Goal: Task Accomplishment & Management: Use online tool/utility

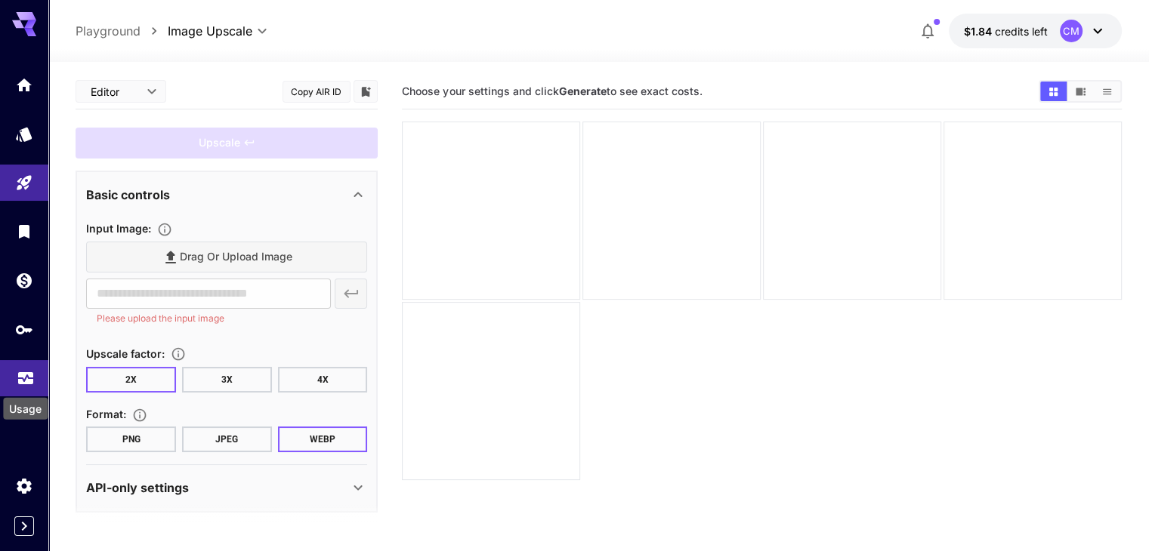
click at [17, 381] on icon "Usage" at bounding box center [26, 374] width 18 height 18
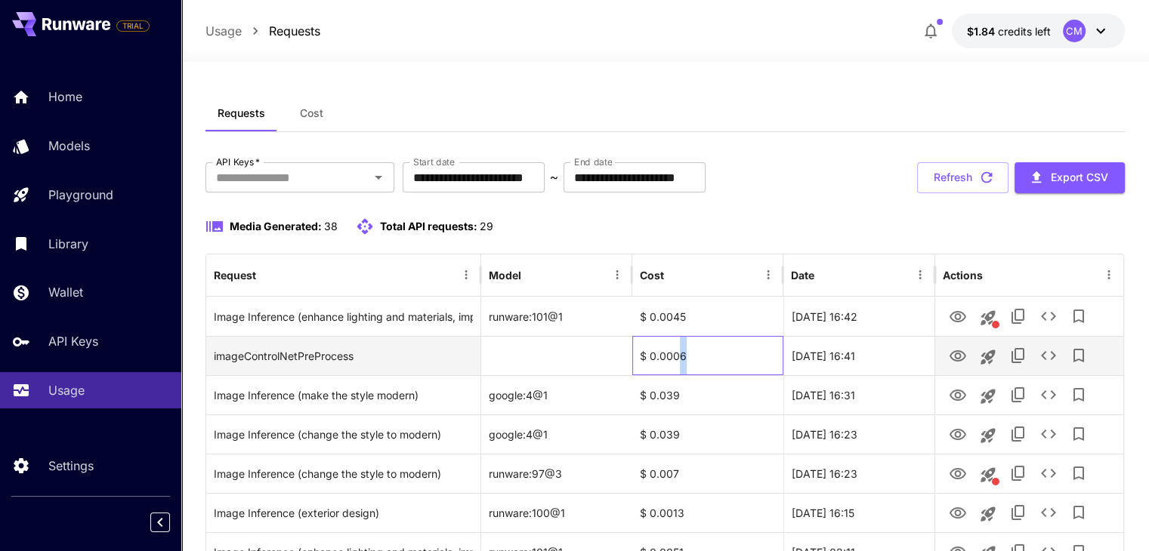
click at [684, 360] on div "$ 0.0006" at bounding box center [707, 355] width 151 height 39
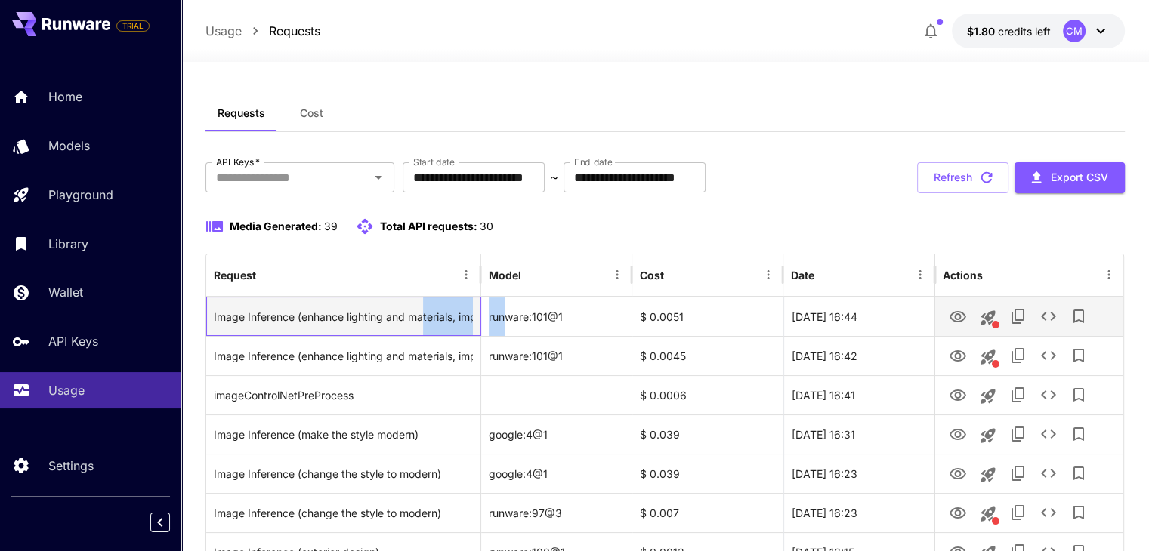
drag, startPoint x: 425, startPoint y: 317, endPoint x: 508, endPoint y: 321, distance: 83.2
click at [508, 321] on div "Image Inference (enhance lighting and materials, improve clarity and realism) r…" at bounding box center [664, 316] width 917 height 39
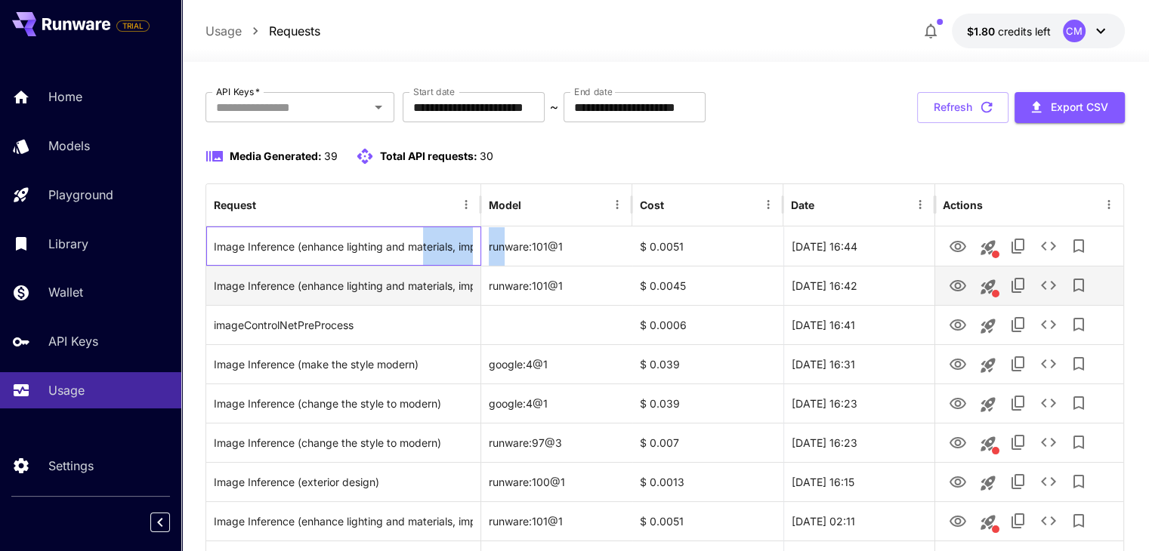
scroll to position [76, 0]
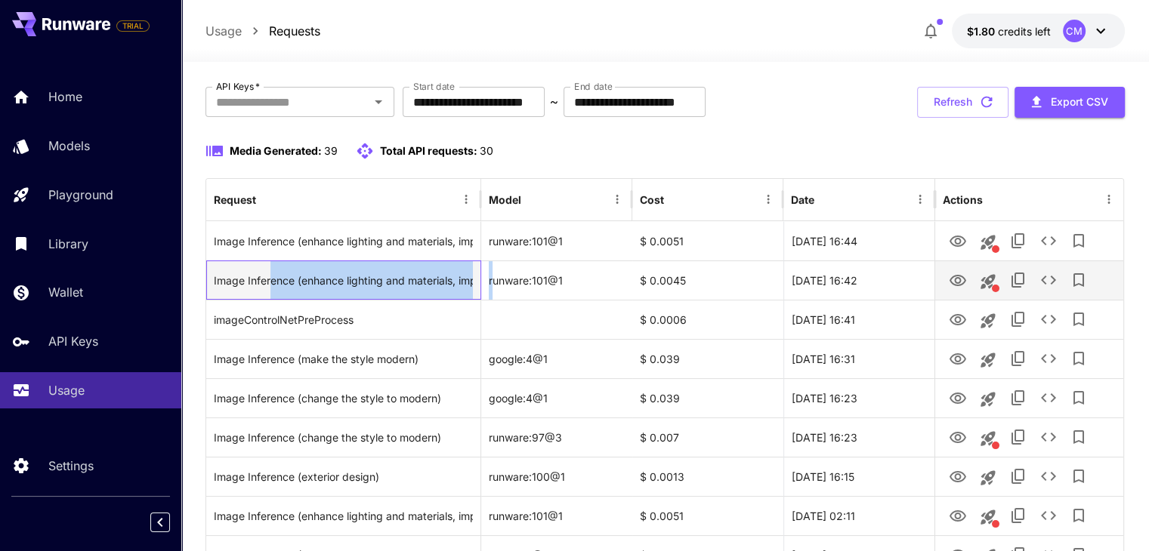
drag, startPoint x: 292, startPoint y: 285, endPoint x: 490, endPoint y: 288, distance: 197.9
click at [490, 288] on div "Image Inference (enhance lighting and materials, improve clarity and realism) r…" at bounding box center [664, 280] width 917 height 39
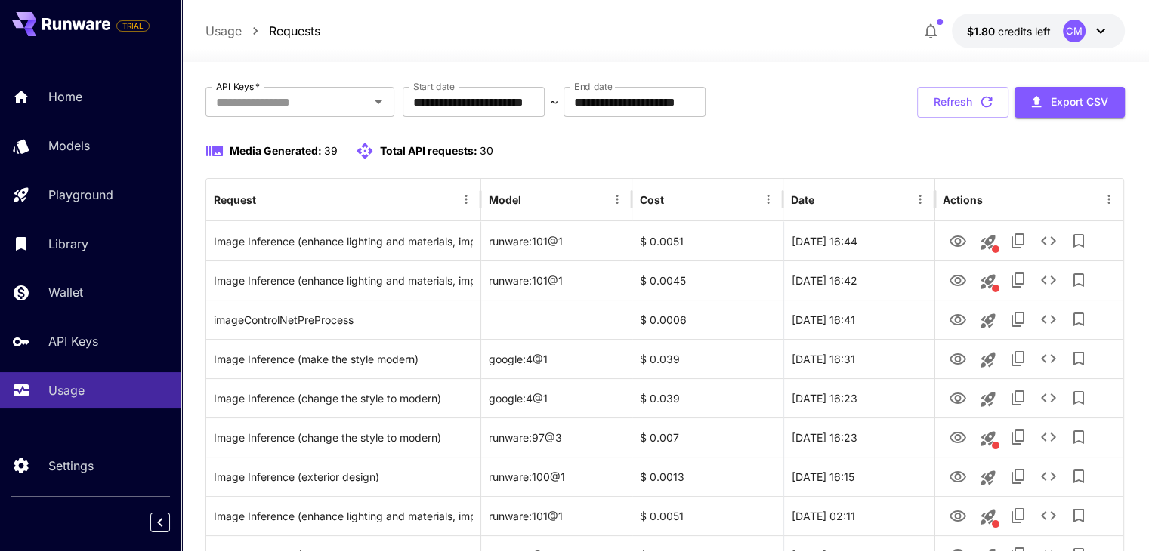
click at [687, 152] on div "Media Generated: 39 Total API requests: 30" at bounding box center [664, 151] width 919 height 18
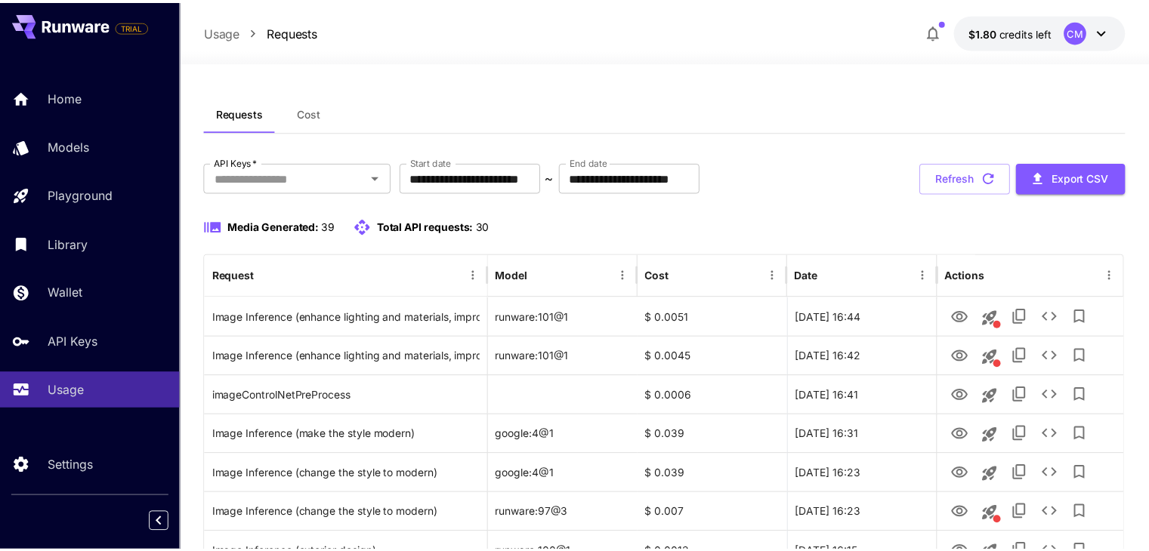
scroll to position [76, 0]
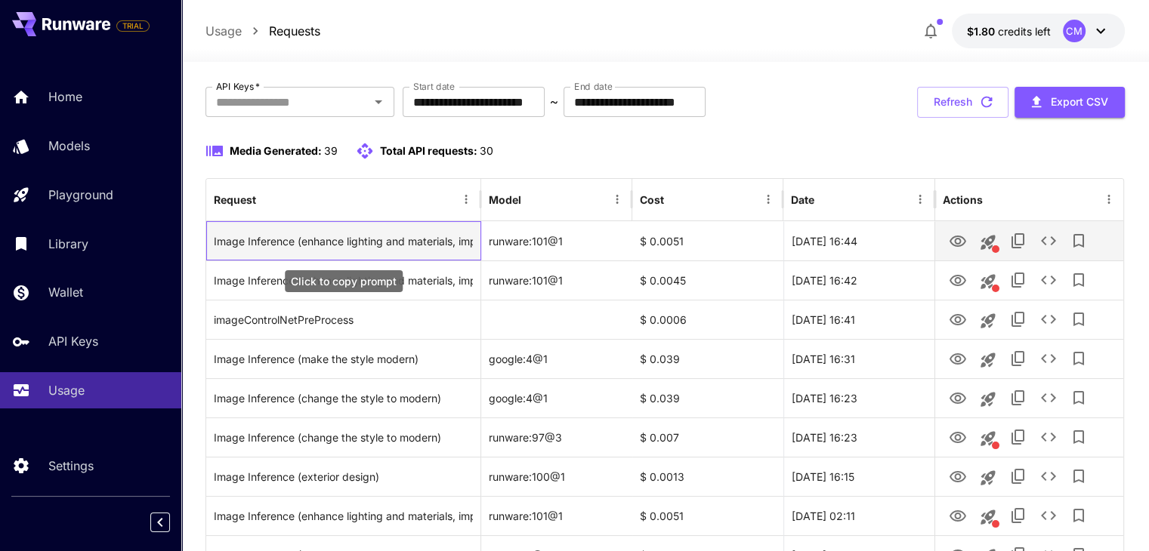
click at [403, 241] on div "Image Inference (enhance lighting and materials, improve clarity and realism)" at bounding box center [343, 241] width 259 height 39
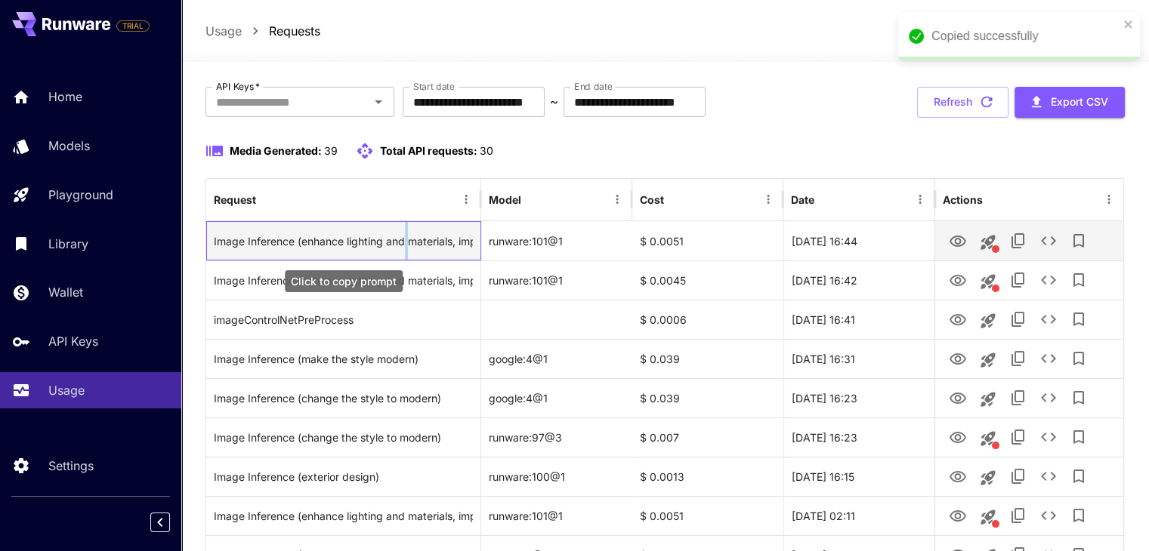
click at [403, 241] on div "Image Inference (enhance lighting and materials, improve clarity and realism)" at bounding box center [343, 241] width 259 height 39
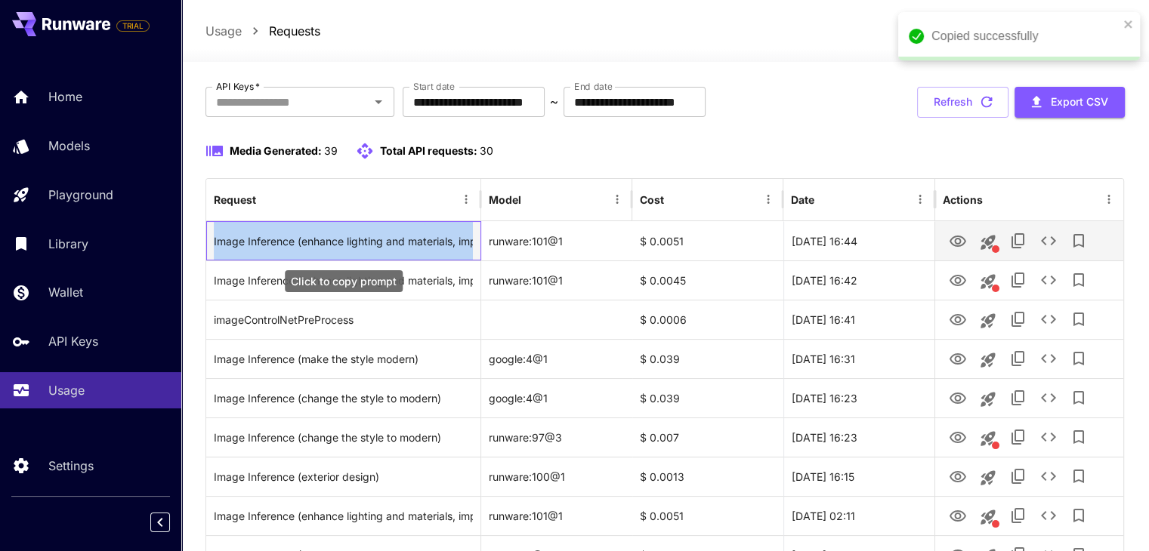
click at [403, 241] on div "Image Inference (enhance lighting and materials, improve clarity and realism)" at bounding box center [343, 241] width 259 height 39
copy div "Image Inference (enhance lighting and materials, improve clarity and realism)"
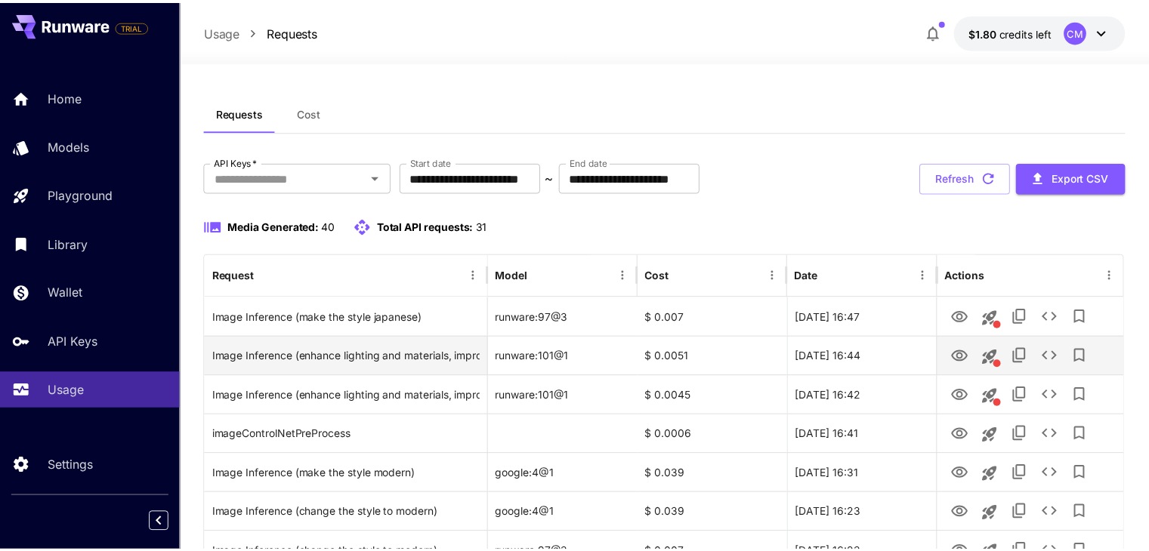
scroll to position [76, 0]
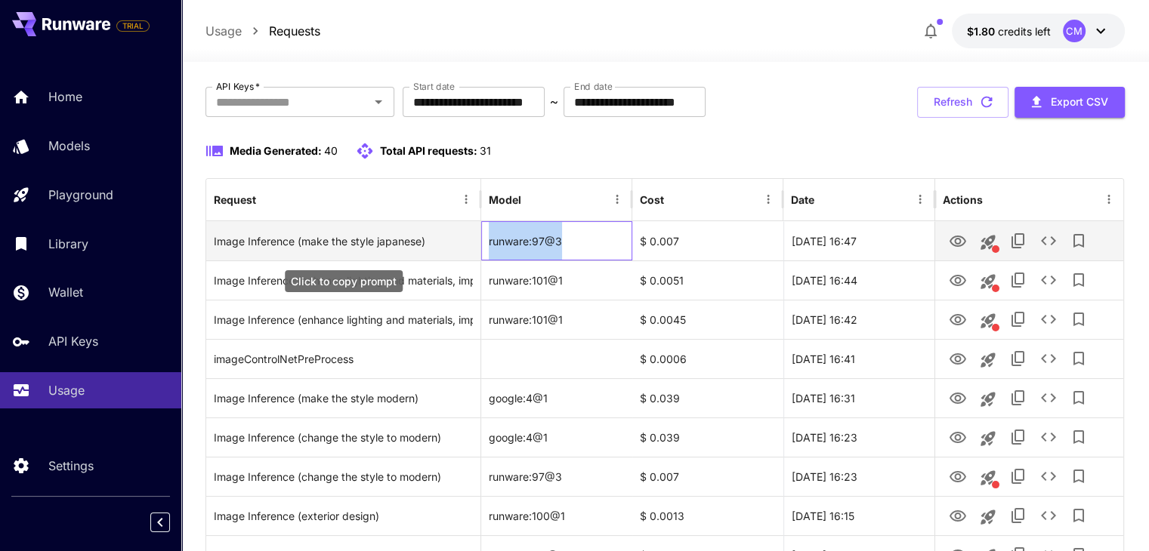
drag, startPoint x: 566, startPoint y: 237, endPoint x: 468, endPoint y: 236, distance: 98.9
click at [468, 236] on div "Image Inference (make the style japanese) runware:97@3 $ 0.007 [DATE] 16:47" at bounding box center [664, 240] width 917 height 39
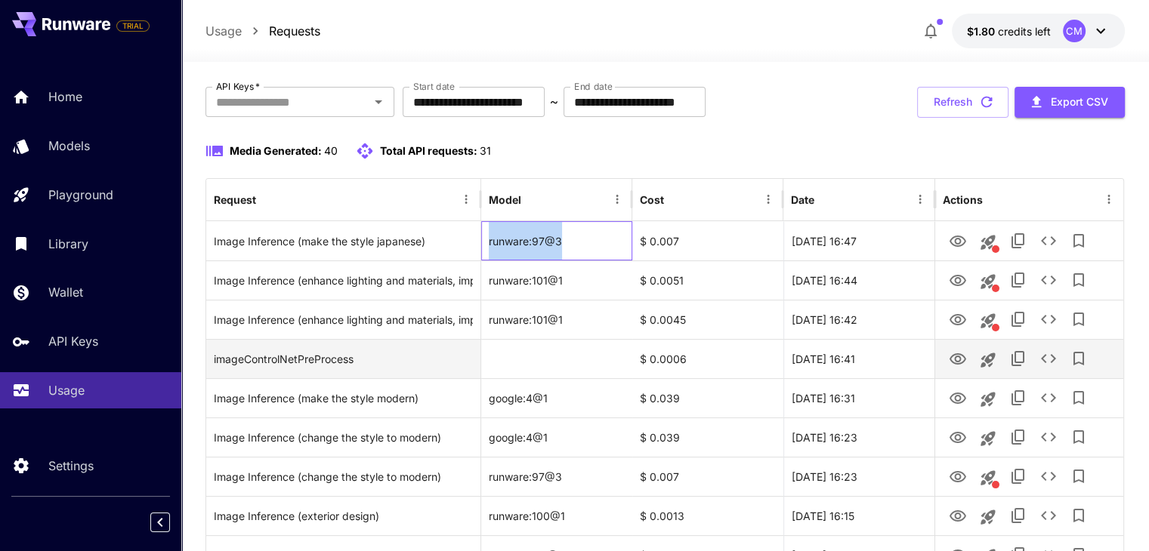
copy div "runware:97@3"
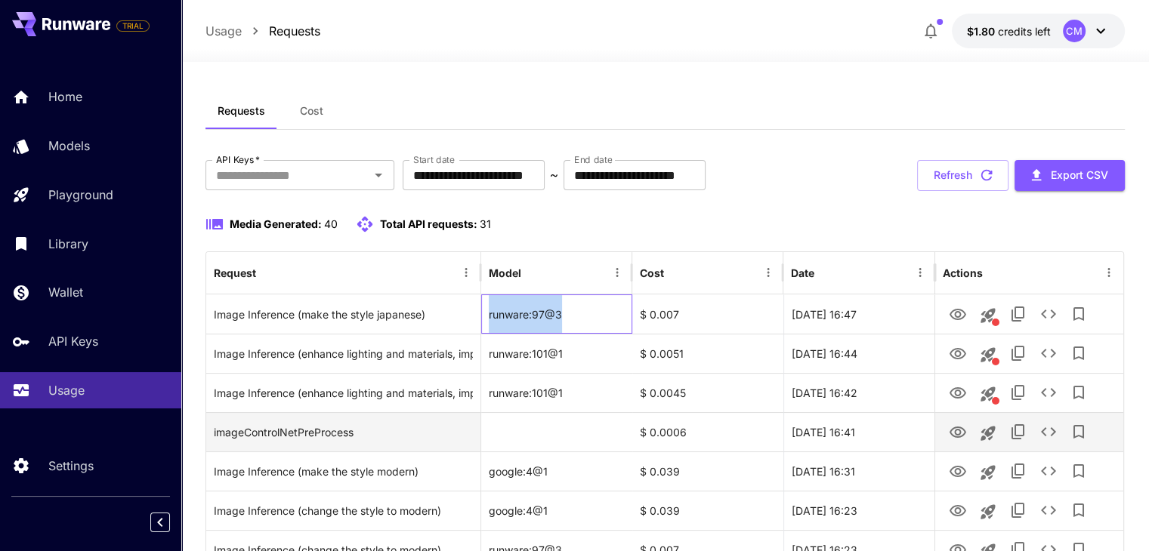
scroll to position [0, 0]
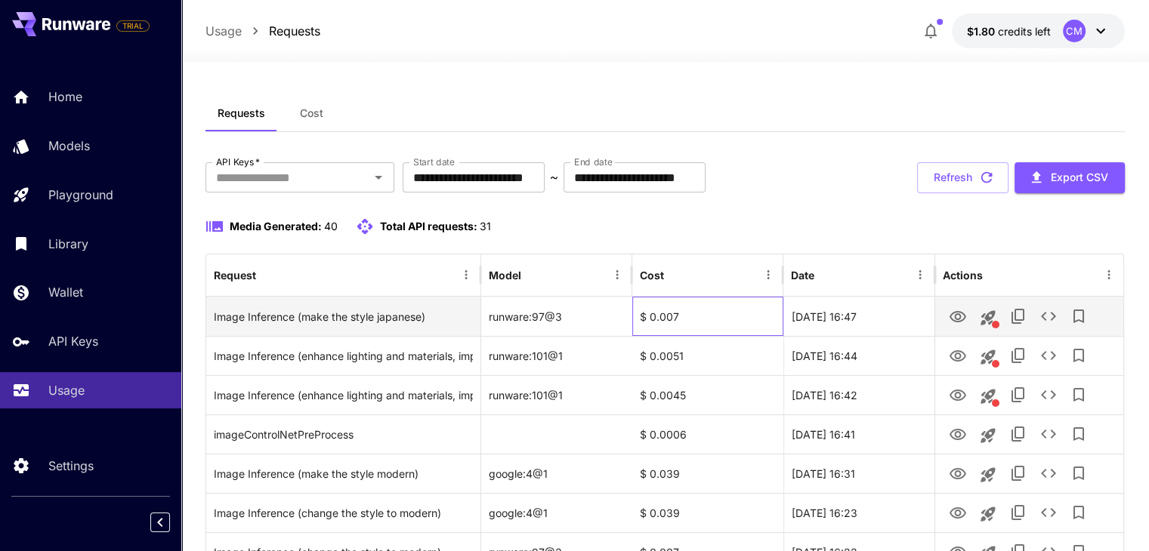
click at [677, 316] on div "$ 0.007" at bounding box center [707, 316] width 151 height 39
click at [667, 315] on div "$ 0.007" at bounding box center [707, 316] width 151 height 39
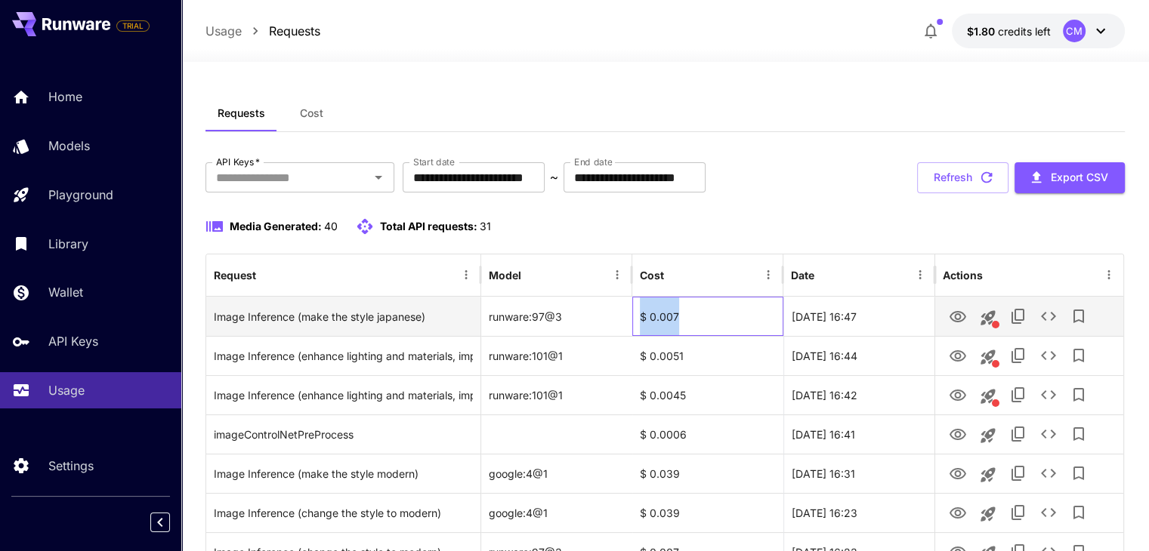
click at [667, 315] on div "$ 0.007" at bounding box center [707, 316] width 151 height 39
